Goal: Task Accomplishment & Management: Manage account settings

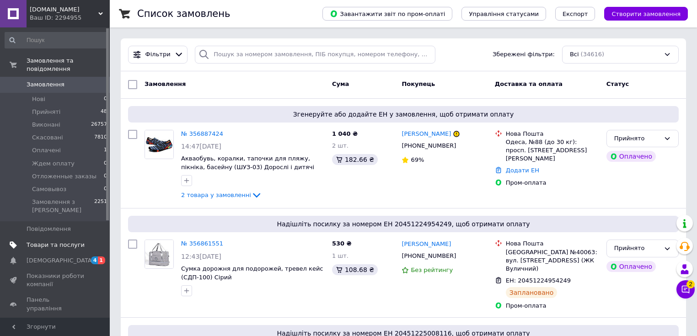
click at [62, 241] on span "Товари та послуги" at bounding box center [56, 245] width 58 height 8
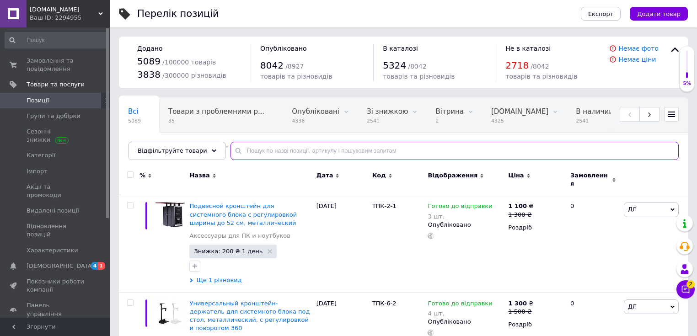
click at [267, 151] on input "text" at bounding box center [454, 151] width 448 height 18
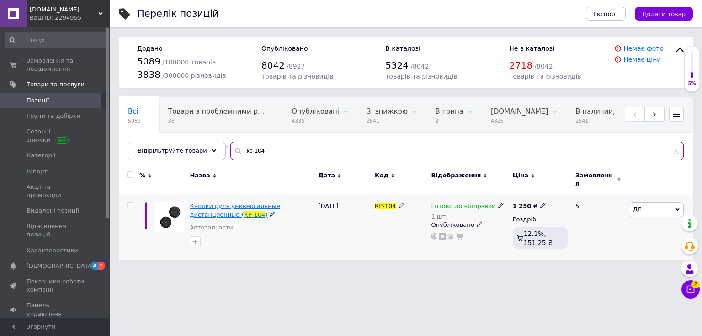
type input "кр-104"
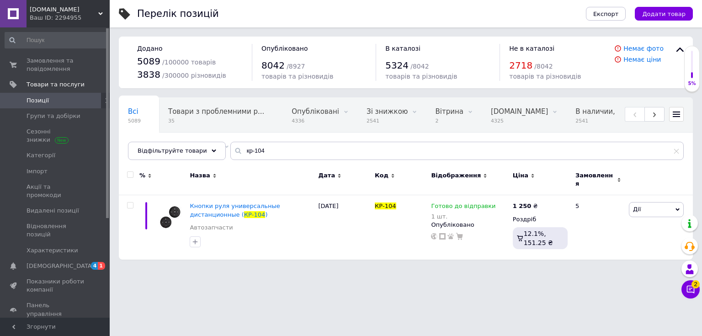
click at [101, 15] on icon at bounding box center [100, 13] width 5 height 5
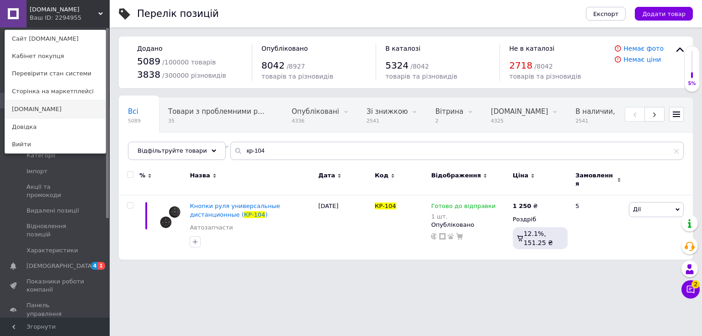
click at [49, 109] on link "[DOMAIN_NAME]" at bounding box center [55, 109] width 101 height 17
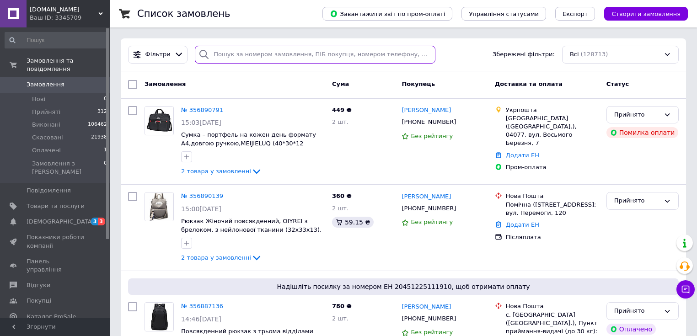
click at [236, 52] on input "search" at bounding box center [315, 55] width 241 height 18
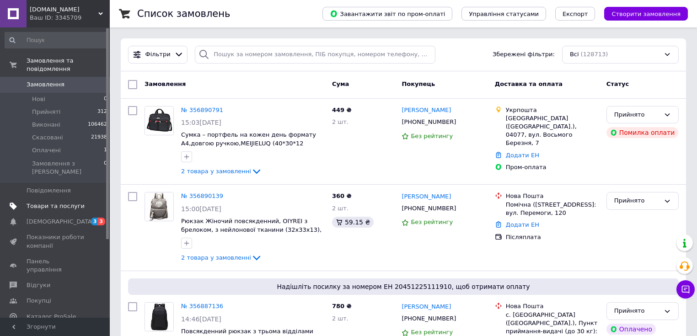
click at [40, 202] on span "Товари та послуги" at bounding box center [56, 206] width 58 height 8
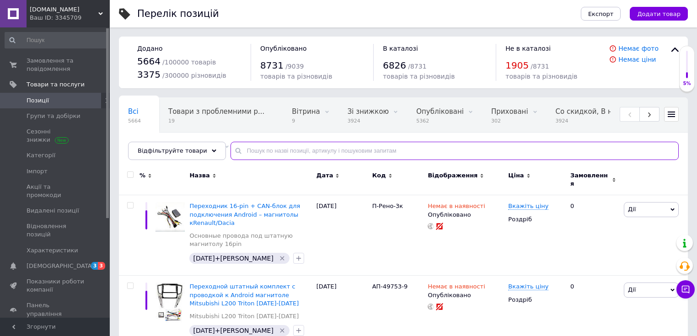
click at [295, 145] on input "text" at bounding box center [454, 151] width 448 height 18
type input "аожз-703"
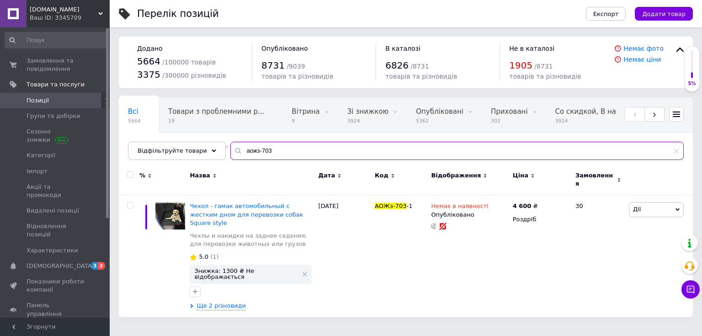
drag, startPoint x: 265, startPoint y: 146, endPoint x: 218, endPoint y: 148, distance: 47.6
click at [218, 148] on div "Всі 5664 Товари з проблемними р... 19 Вітрина 9 Видалити Редагувати Зі знижкою …" at bounding box center [406, 128] width 574 height 63
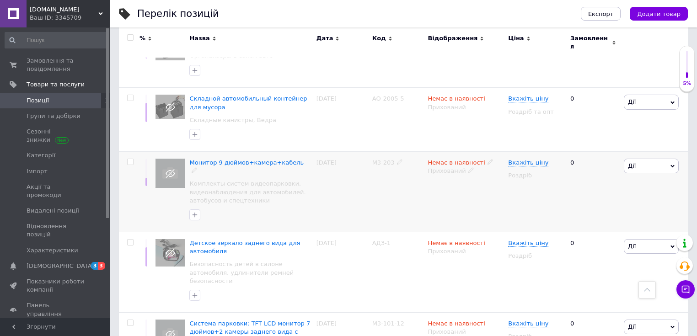
scroll to position [1370, 0]
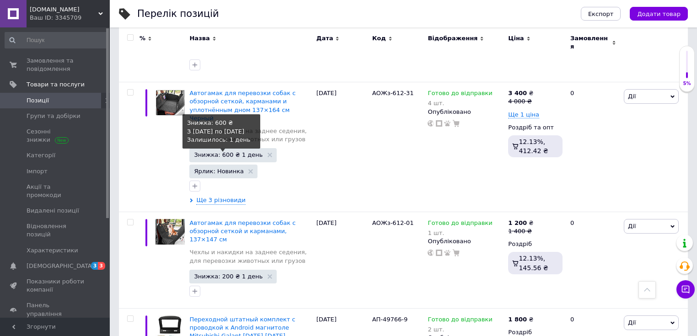
scroll to position [602, 0]
